Goal: Book appointment/travel/reservation

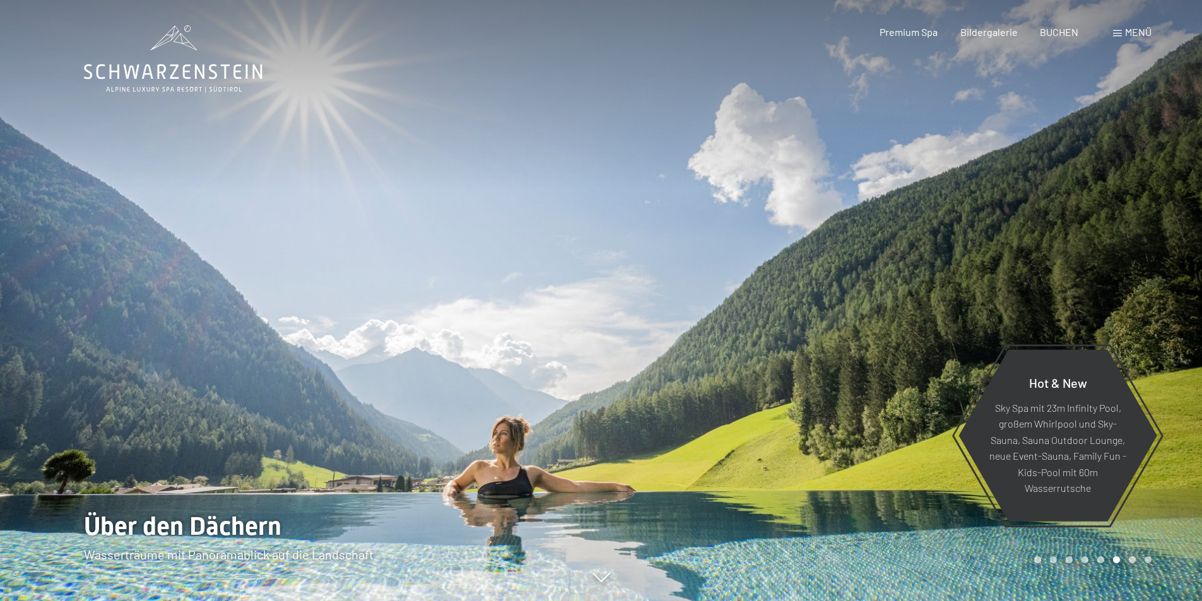
drag, startPoint x: 953, startPoint y: 152, endPoint x: 39, endPoint y: 216, distance: 916.1
click at [84, 601] on div at bounding box center [601, 601] width 1035 height 0
click at [995, 27] on span "Bildergalerie" at bounding box center [989, 30] width 57 height 12
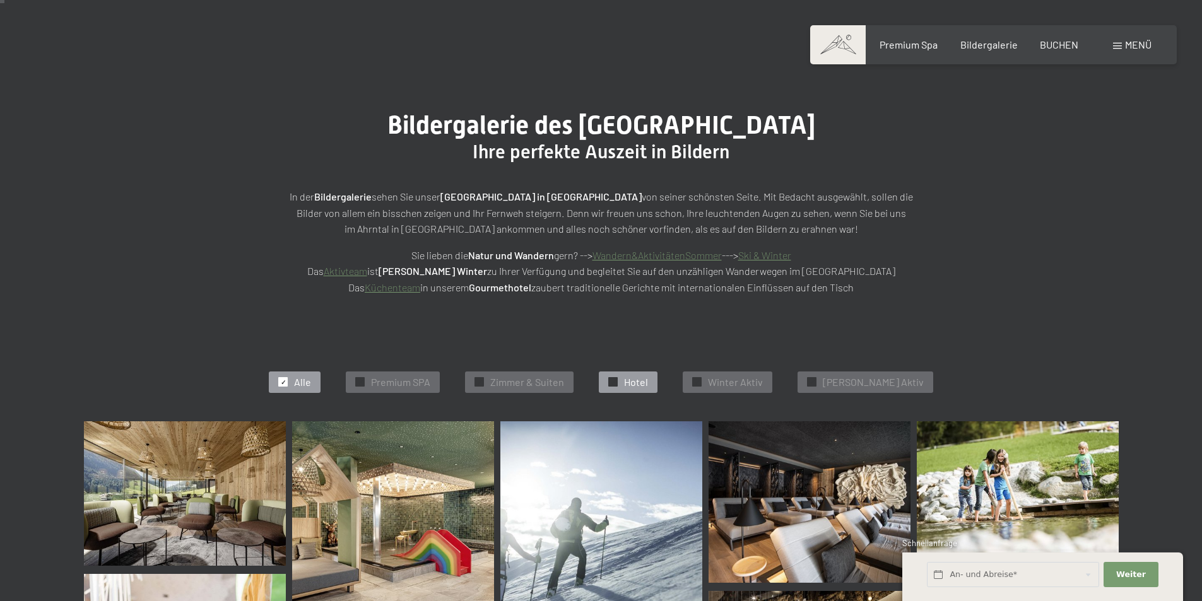
click at [648, 376] on span "Hotel" at bounding box center [636, 383] width 24 height 14
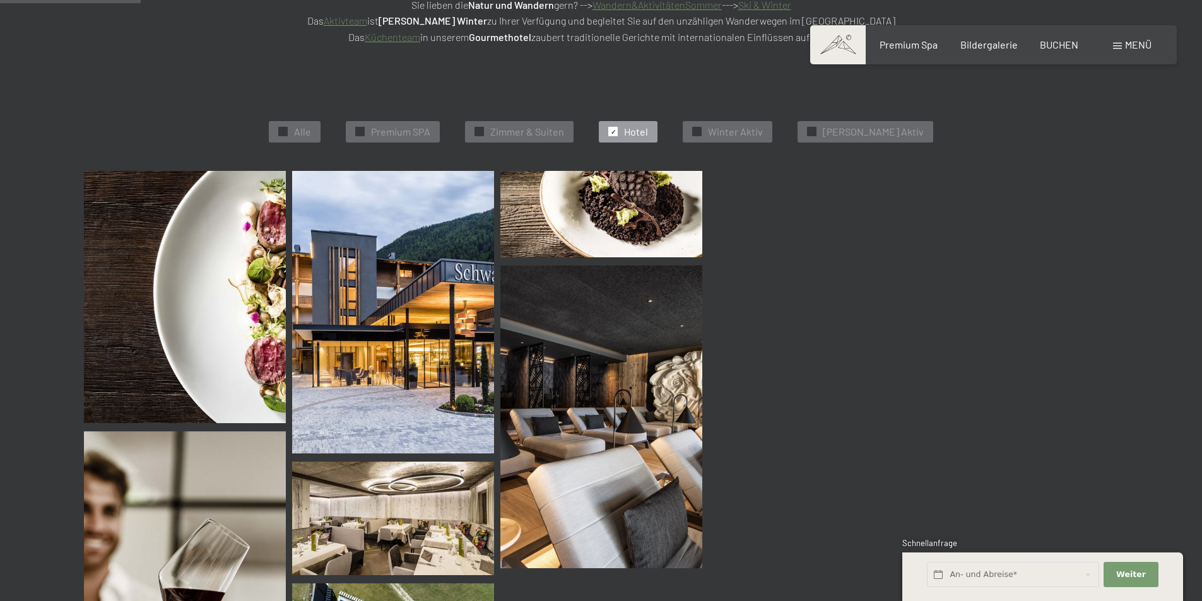
scroll to position [318, 0]
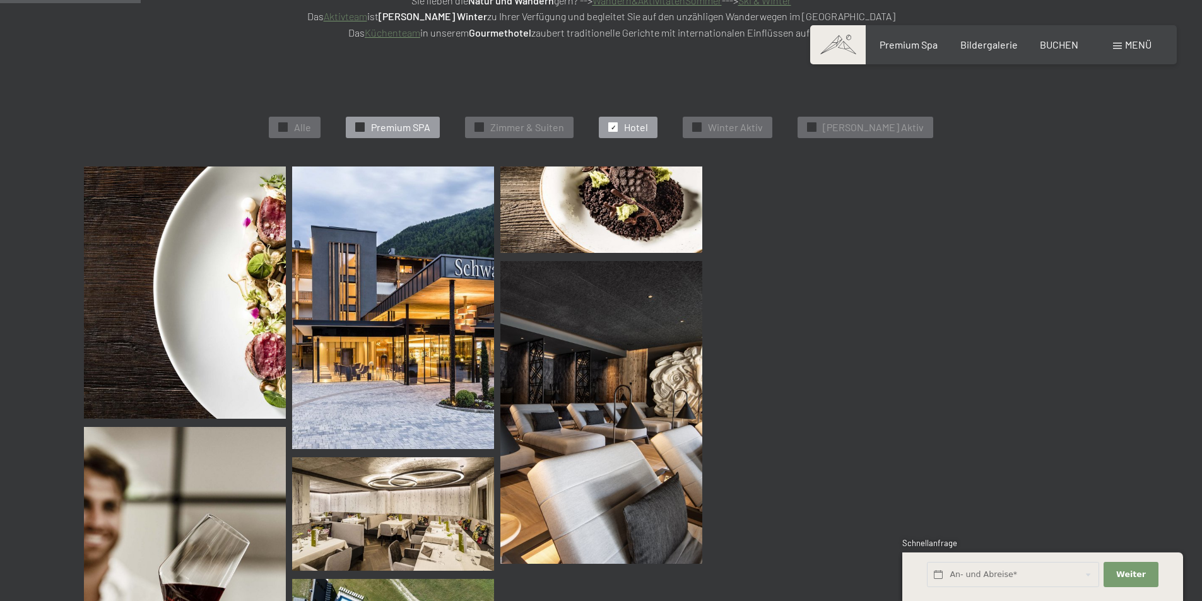
click at [427, 123] on span "Premium SPA" at bounding box center [400, 128] width 59 height 14
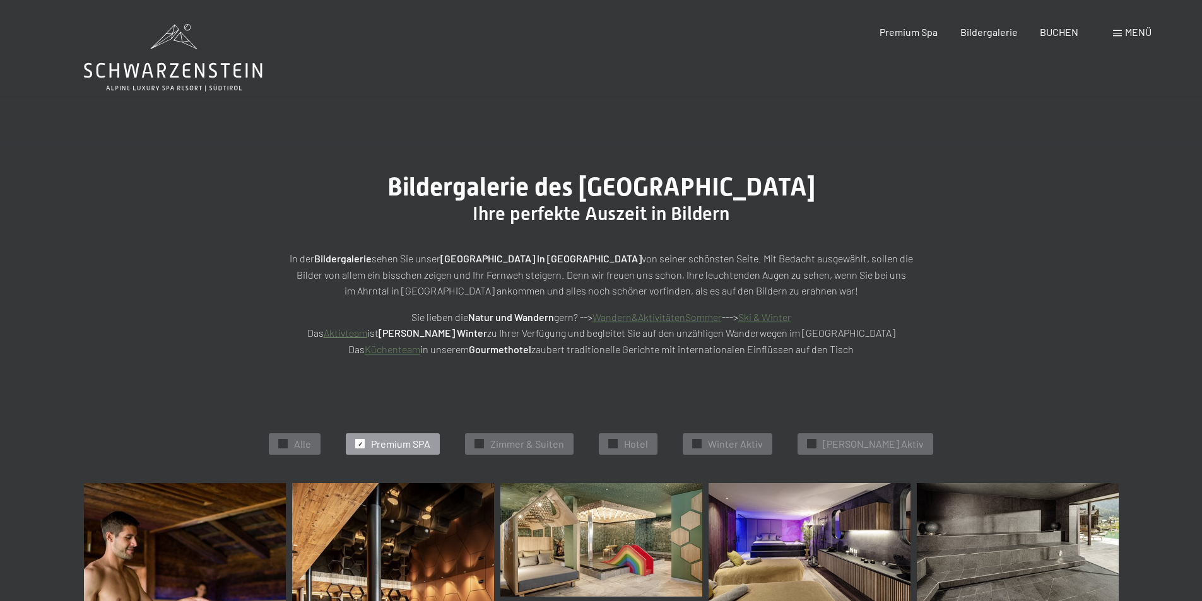
scroll to position [0, 0]
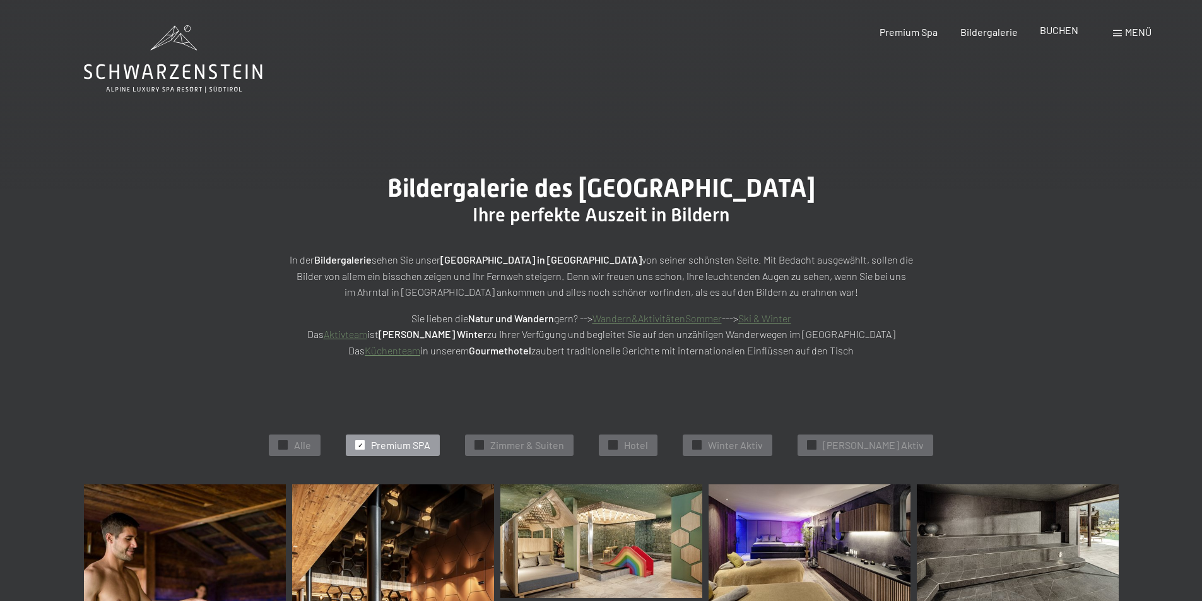
click at [1058, 31] on span "BUCHEN" at bounding box center [1059, 30] width 38 height 12
drag, startPoint x: 1042, startPoint y: 33, endPoint x: 1048, endPoint y: 305, distance: 272.1
click at [1048, 305] on div "Bildergalerie des [GEOGRAPHIC_DATA] Ihre perfekte Auszeit in Bildern In der Bil…" at bounding box center [601, 266] width 1202 height 280
drag, startPoint x: 1043, startPoint y: 301, endPoint x: 1163, endPoint y: 369, distance: 137.6
click at [1163, 369] on div "Bildergalerie des [GEOGRAPHIC_DATA] Ihre perfekte Auszeit in Bildern In der Bil…" at bounding box center [601, 266] width 1202 height 280
